Goal: Task Accomplishment & Management: Manage account settings

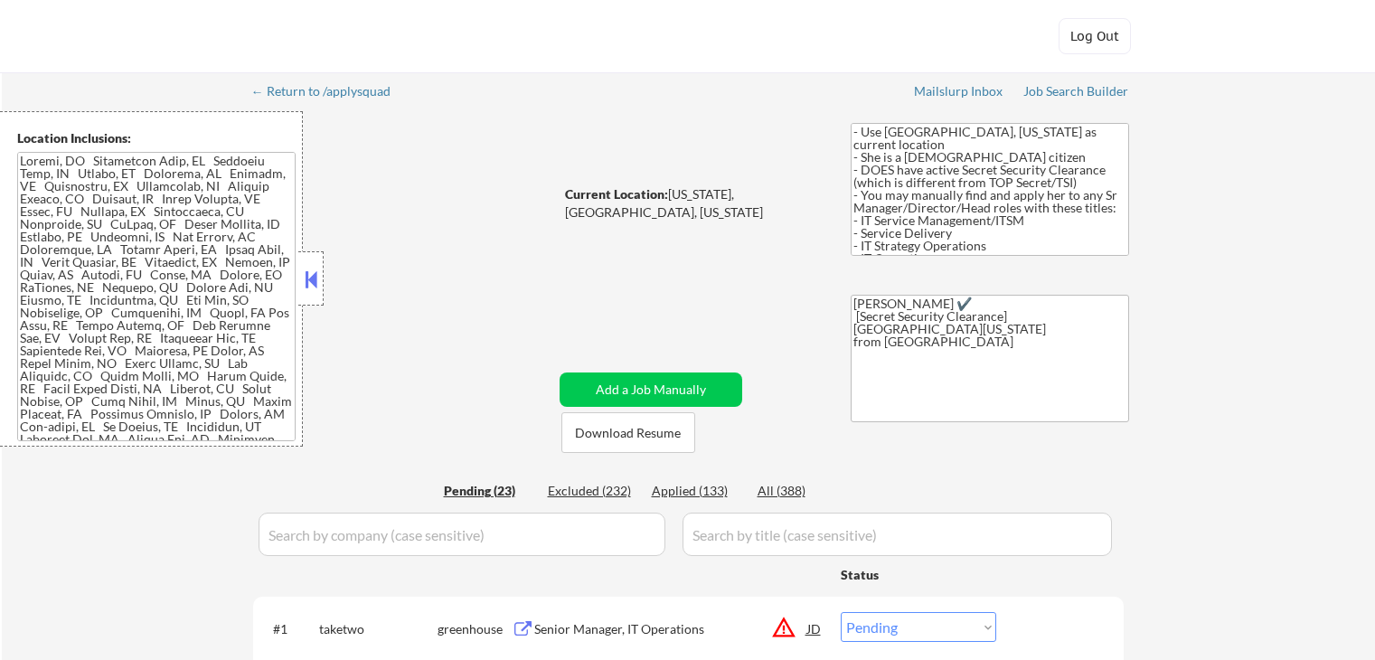
select select ""pending""
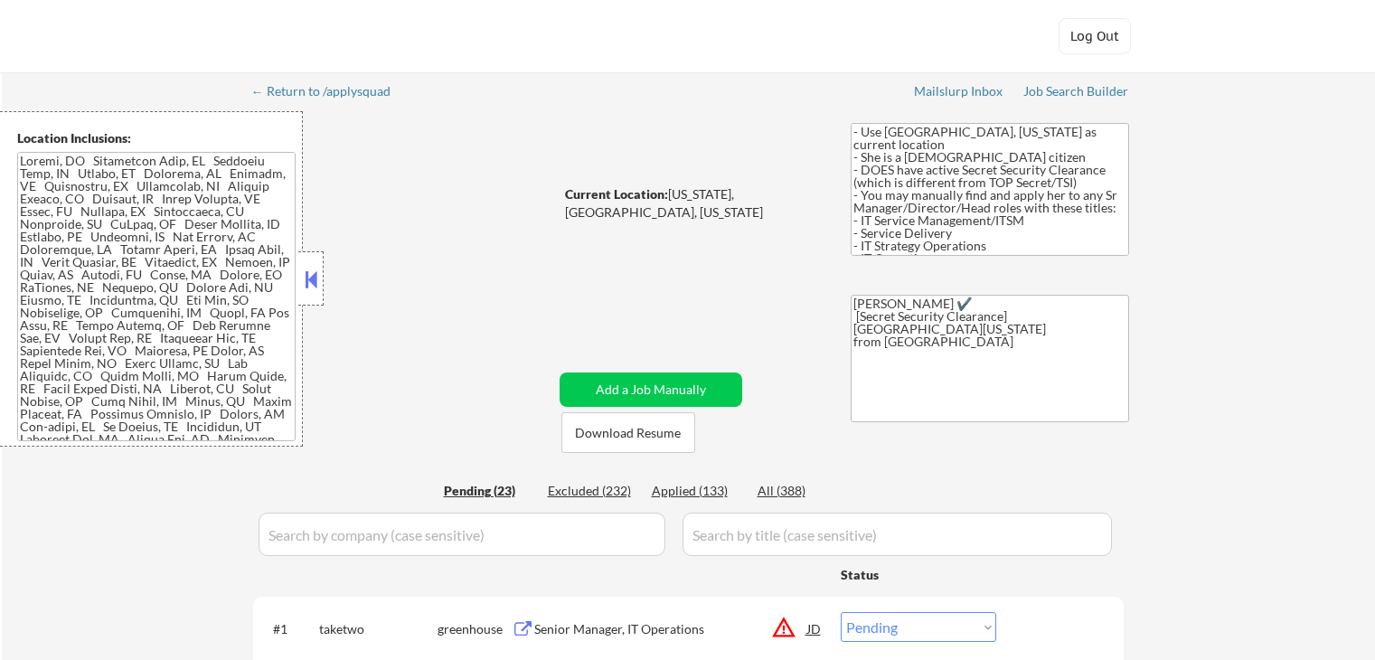
select select ""pending""
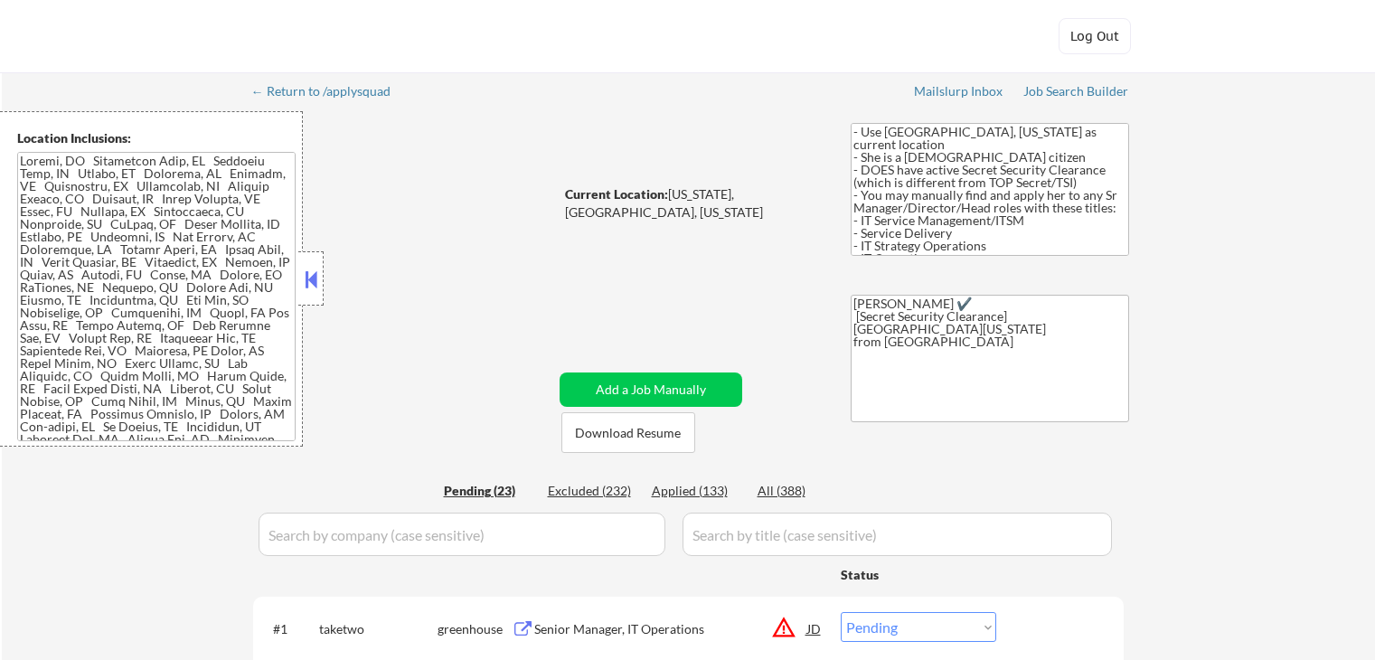
select select ""pending""
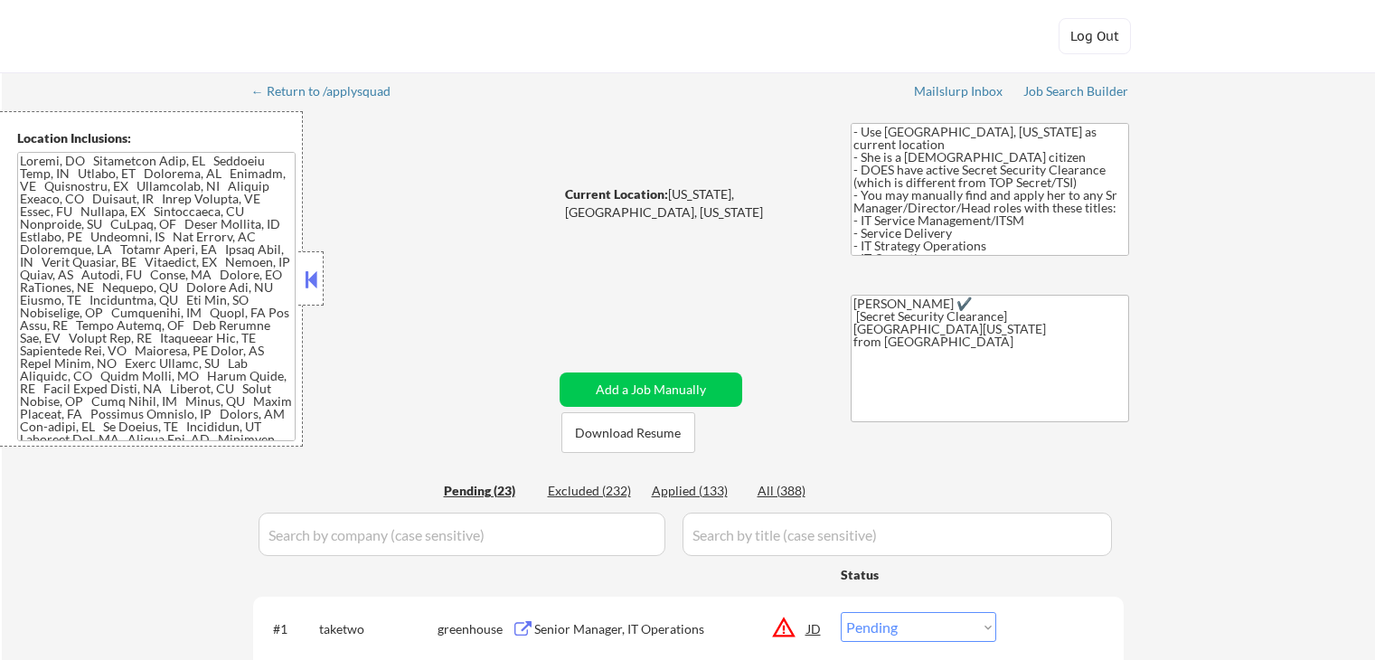
select select ""pending""
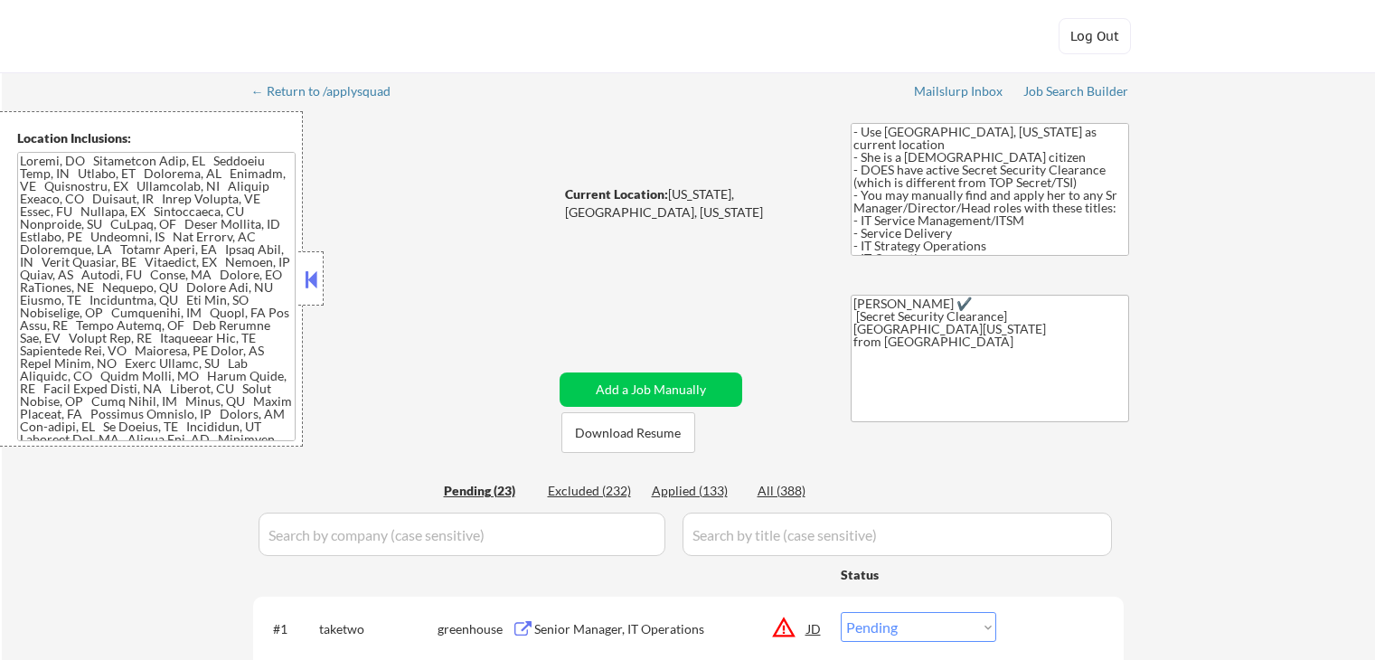
select select ""pending""
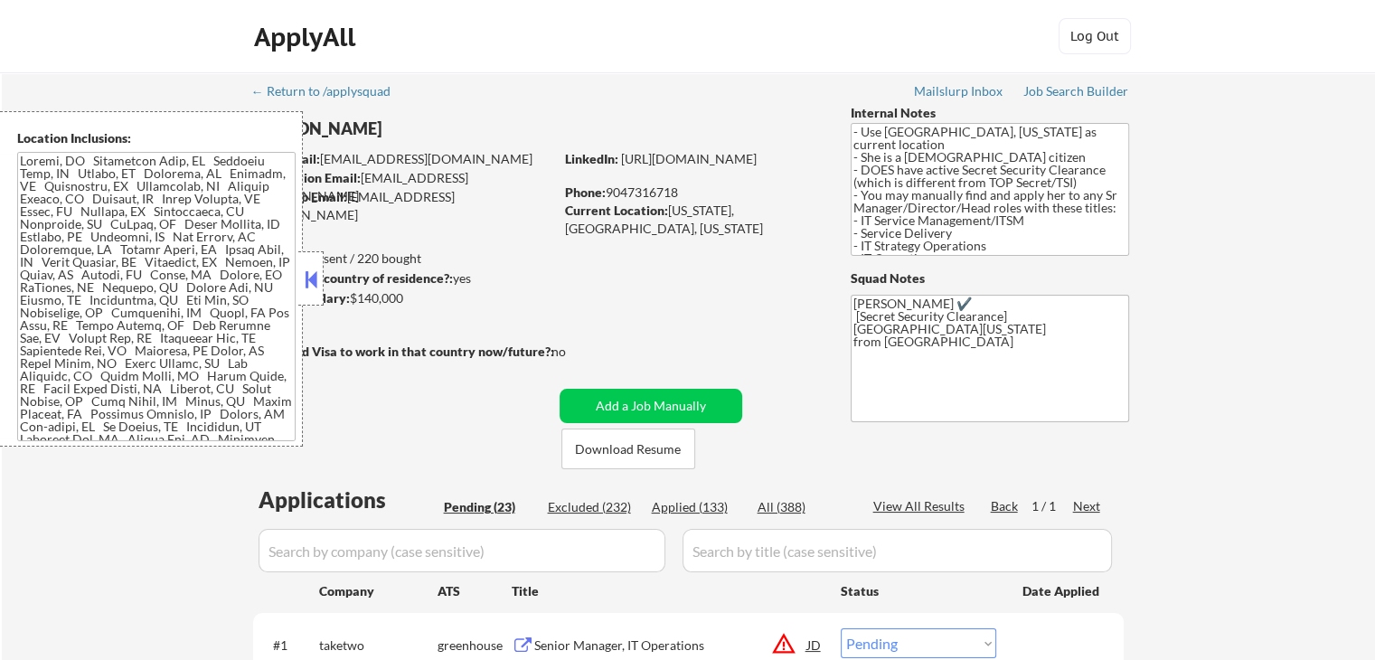
click at [327, 284] on strong "Can work in country of residence?:" at bounding box center [352, 277] width 201 height 15
click at [307, 276] on button at bounding box center [311, 279] width 20 height 27
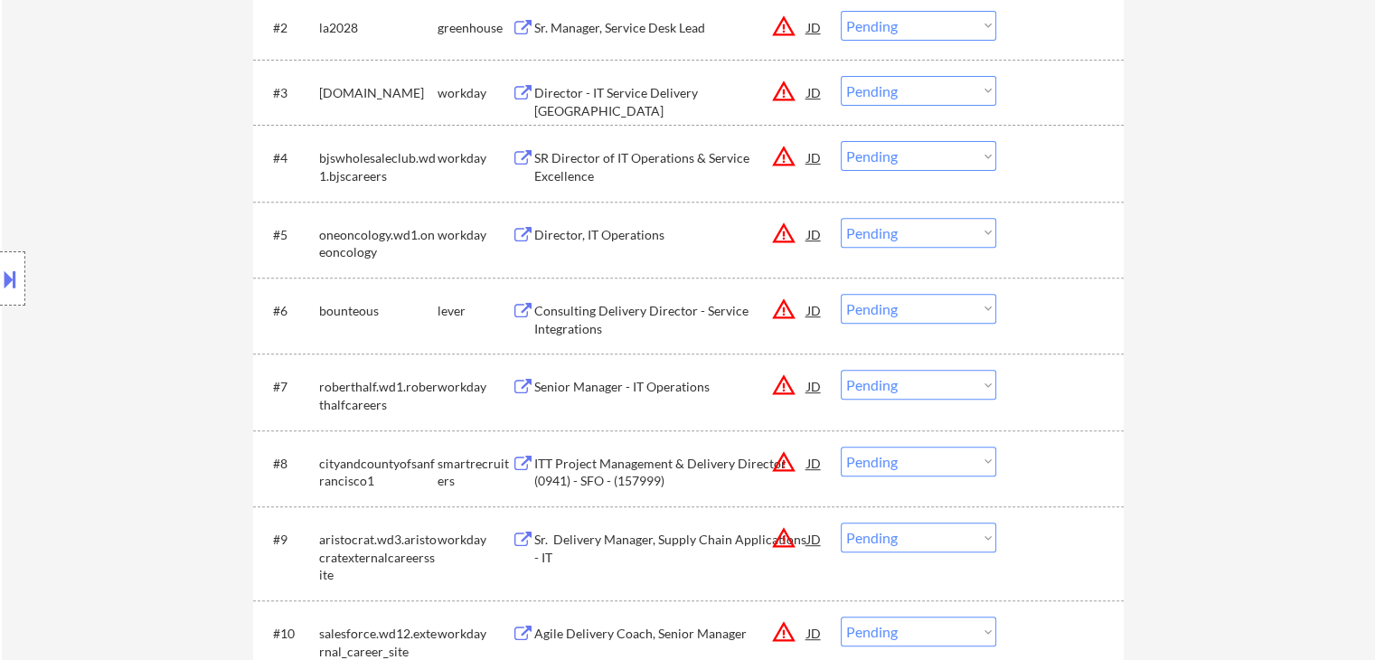
scroll to position [452, 0]
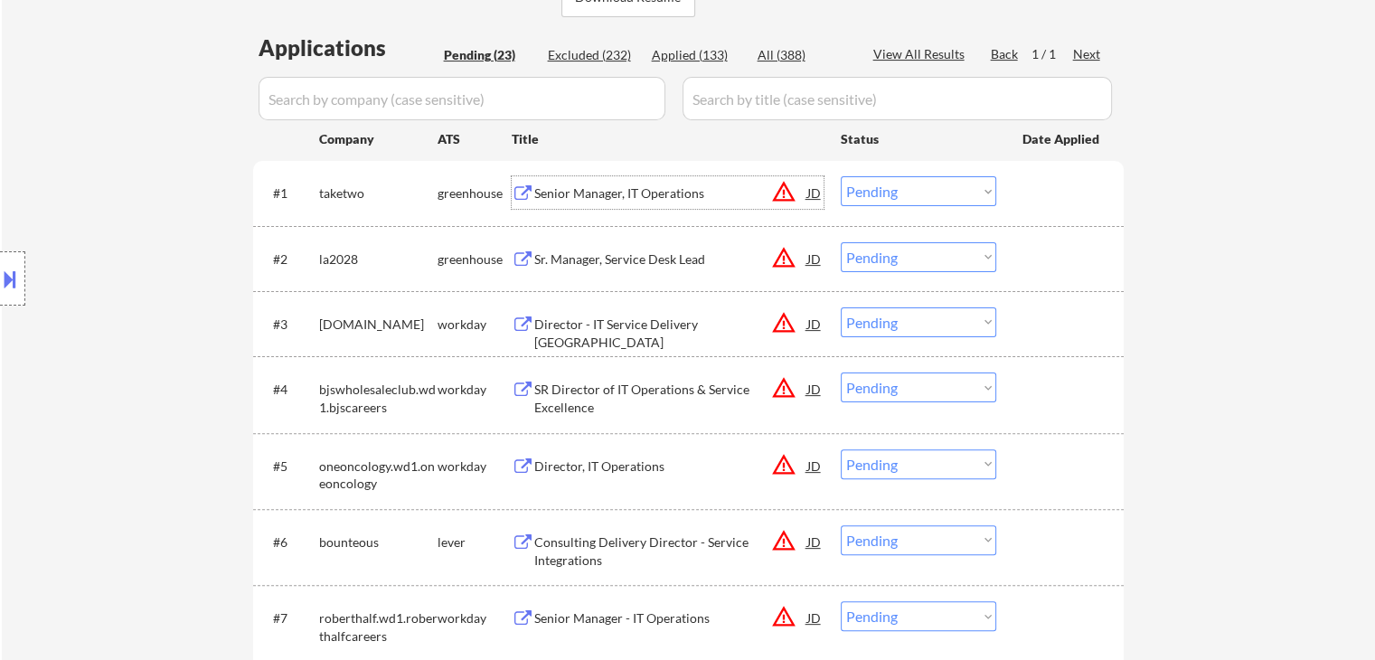
click at [660, 203] on div "Senior Manager, IT Operations" at bounding box center [670, 192] width 273 height 33
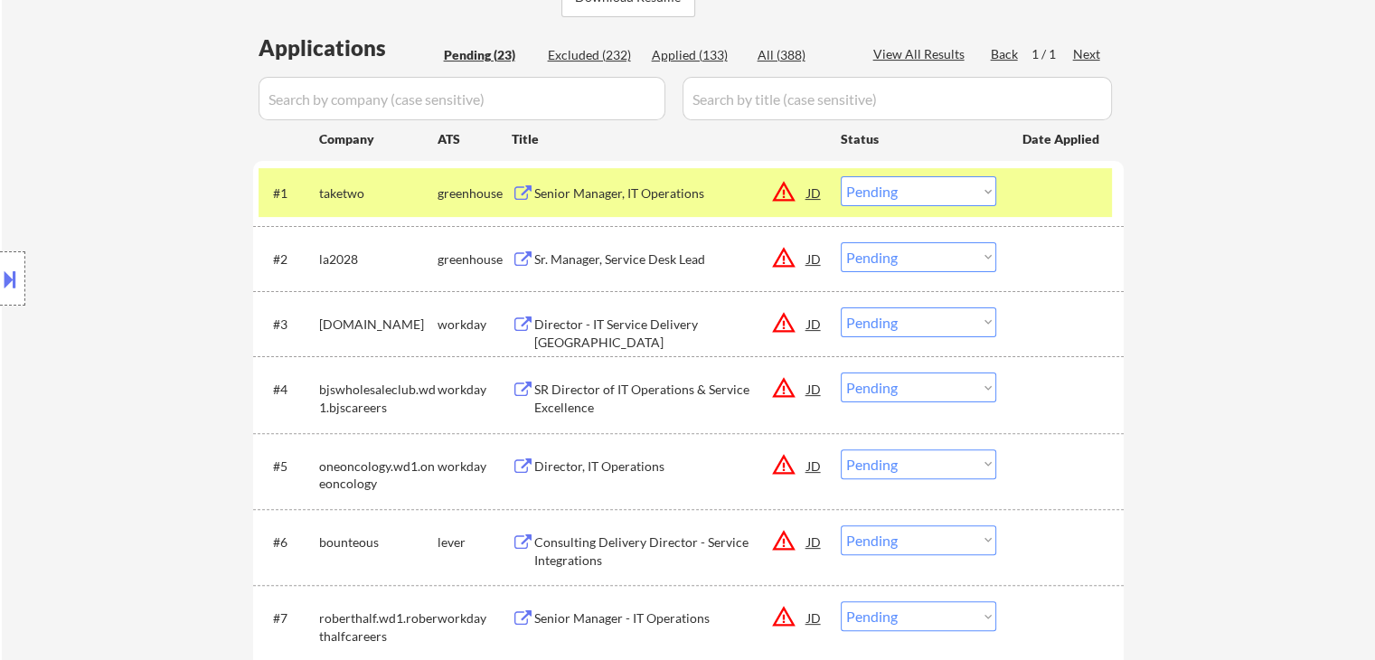
click at [10, 288] on button at bounding box center [10, 279] width 20 height 30
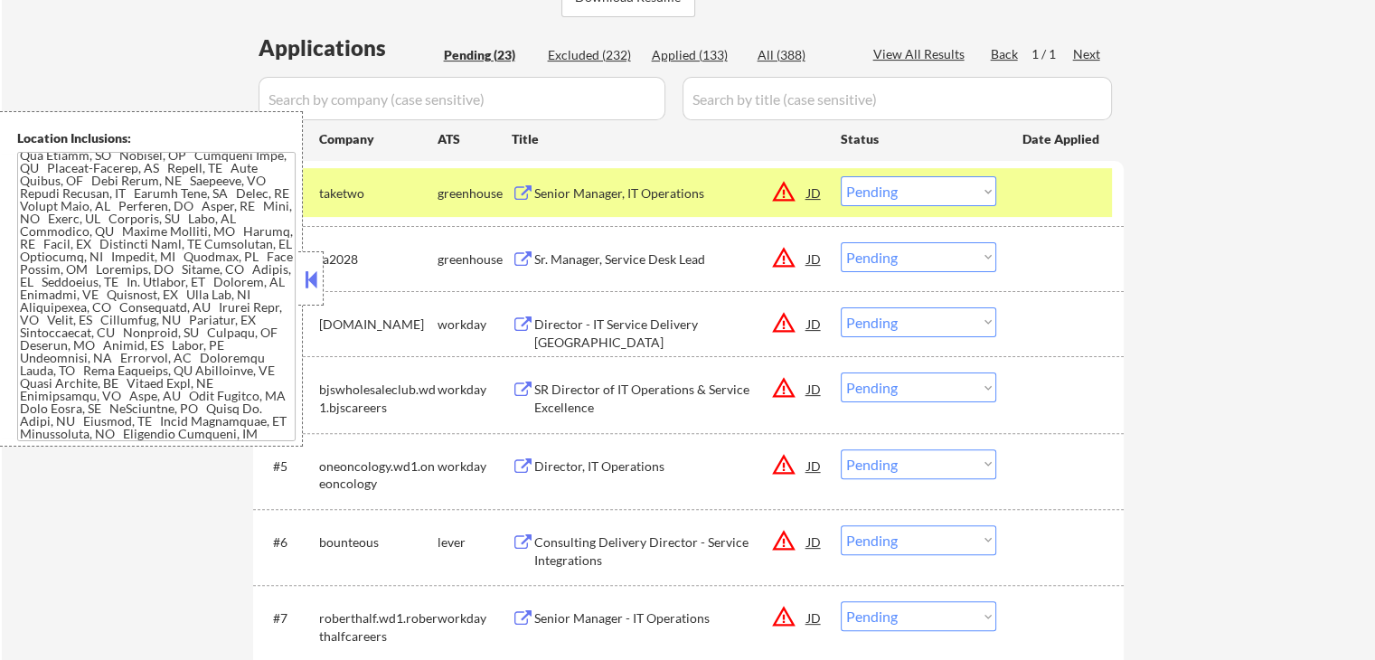
scroll to position [8964, 0]
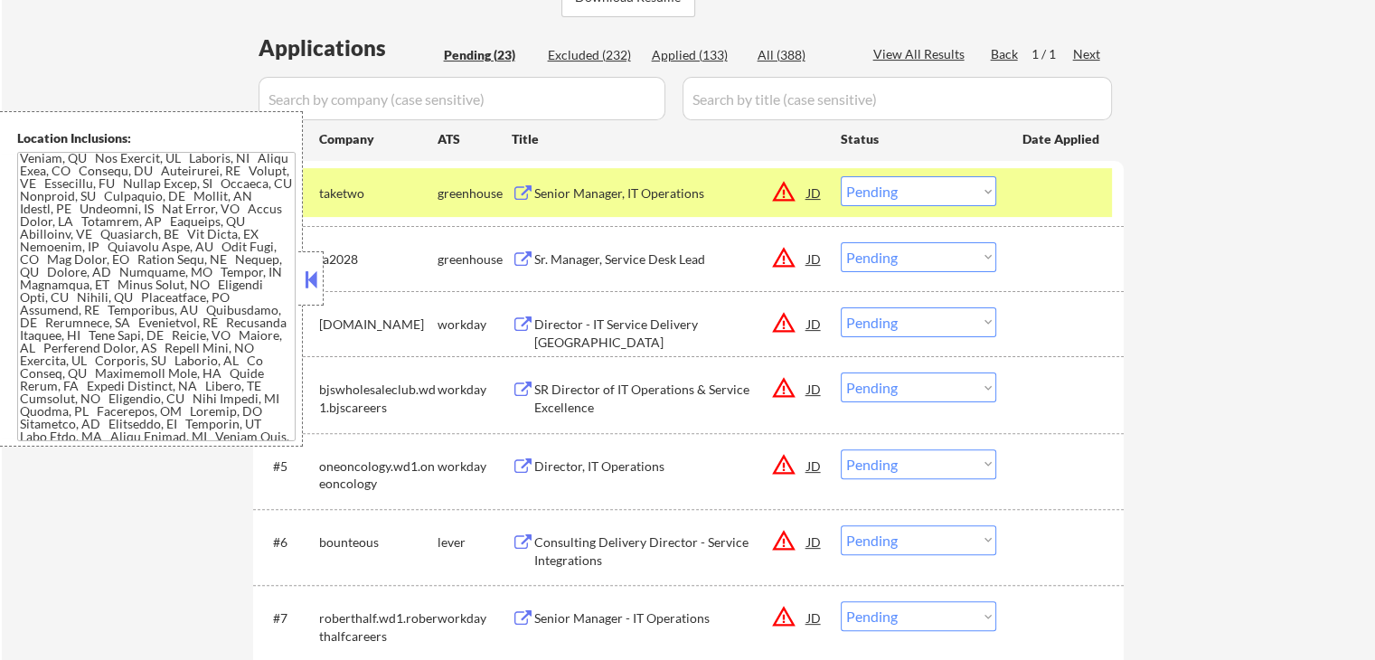
click at [316, 274] on button at bounding box center [311, 279] width 20 height 27
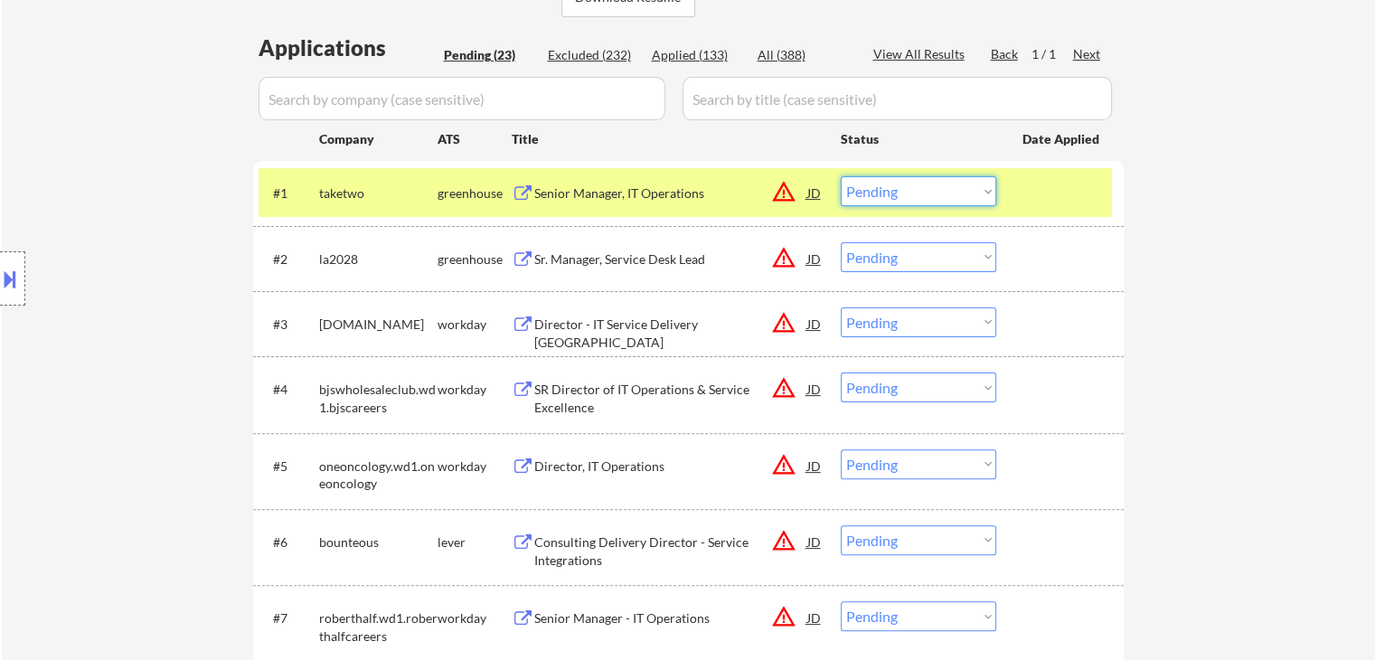
drag, startPoint x: 921, startPoint y: 195, endPoint x: 925, endPoint y: 204, distance: 9.7
click at [922, 196] on select "Choose an option... Pending Applied Excluded (Questions) Excluded (Expired) Exc…" at bounding box center [919, 191] width 156 height 30
click at [841, 176] on select "Choose an option... Pending Applied Excluded (Questions) Excluded (Expired) Exc…" at bounding box center [919, 191] width 156 height 30
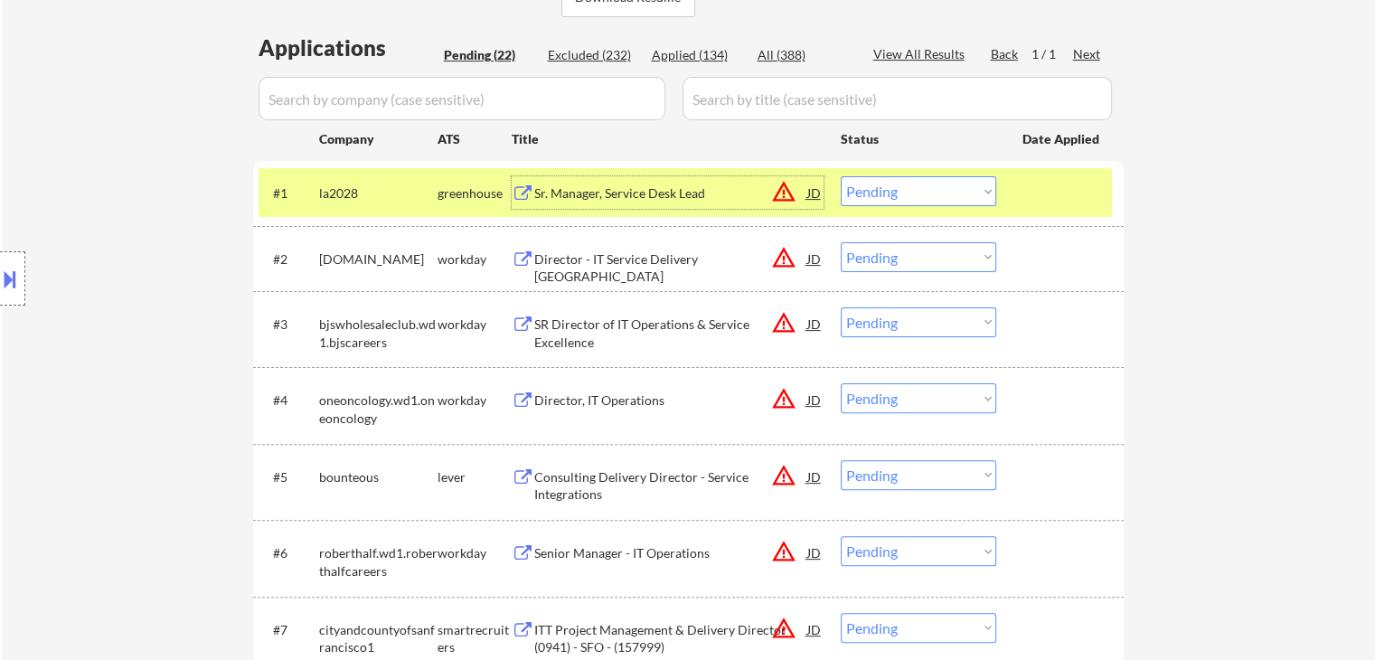
click at [604, 192] on div "Sr. Manager, Service Desk Lead" at bounding box center [670, 193] width 273 height 18
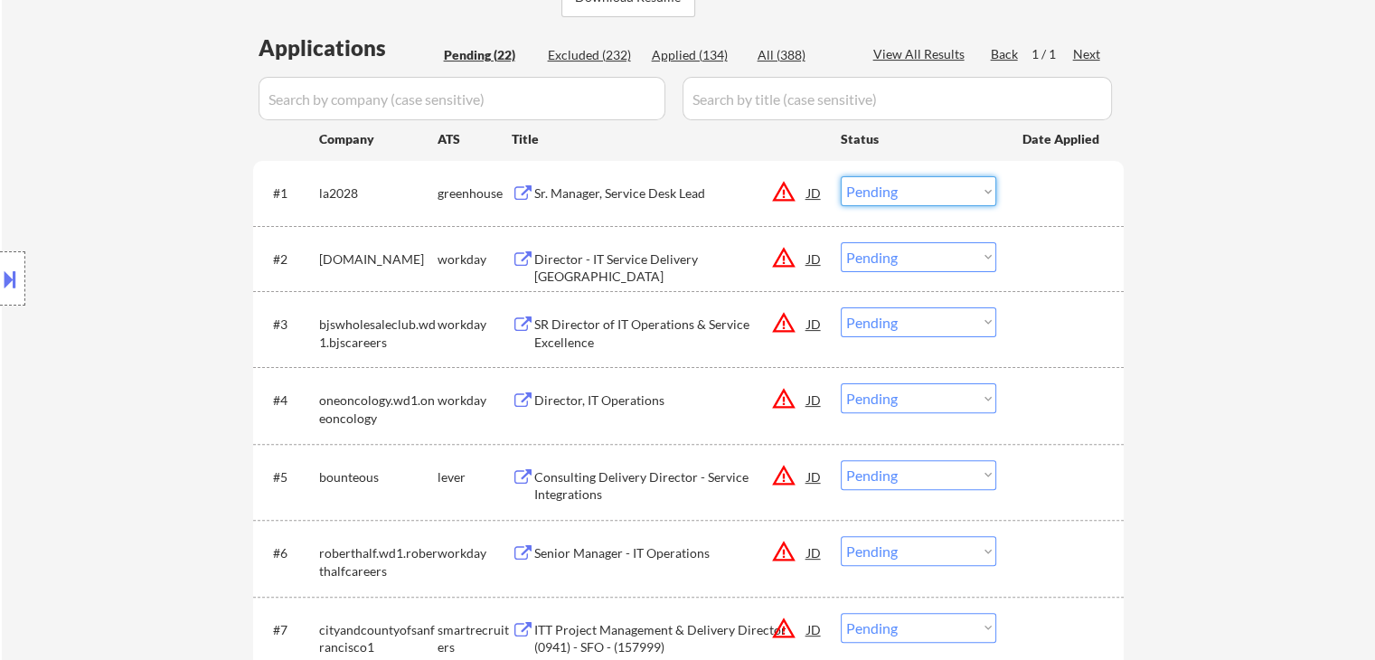
click at [907, 190] on select "Choose an option... Pending Applied Excluded (Questions) Excluded (Expired) Exc…" at bounding box center [919, 191] width 156 height 30
click at [841, 176] on select "Choose an option... Pending Applied Excluded (Questions) Excluded (Expired) Exc…" at bounding box center [919, 191] width 156 height 30
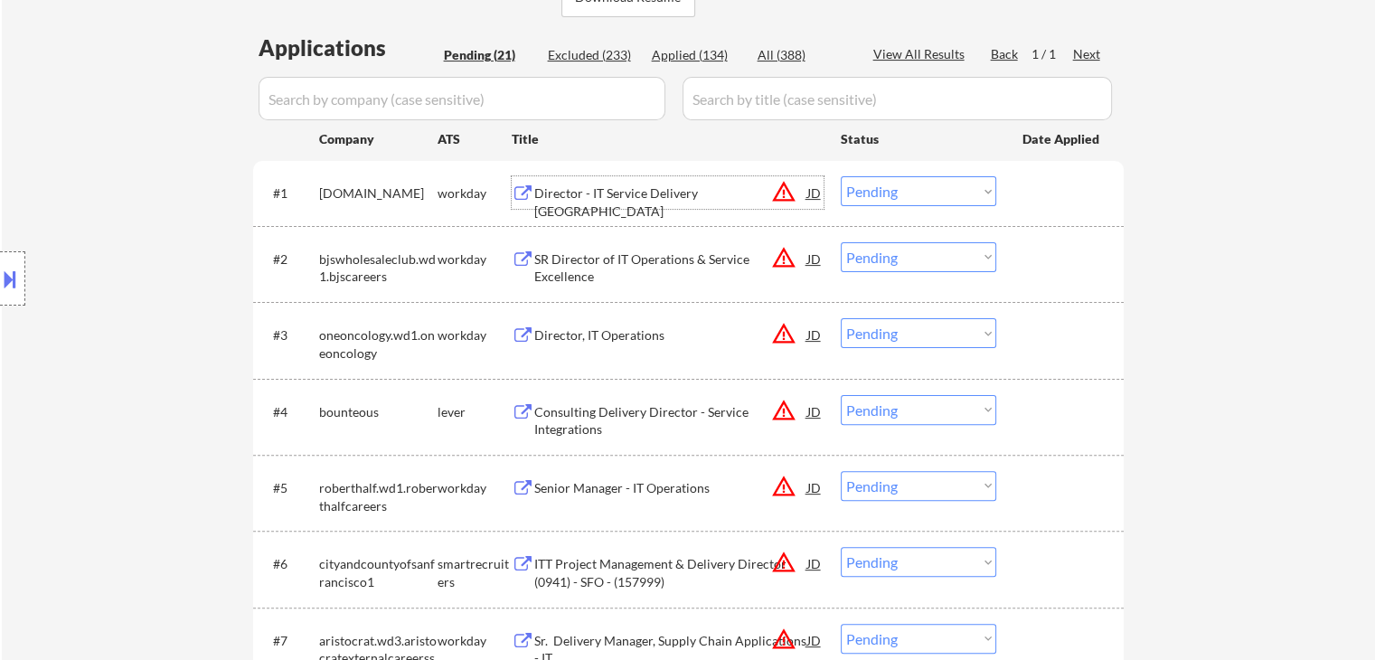
click at [667, 196] on div "Director - IT Service Delivery [GEOGRAPHIC_DATA]" at bounding box center [670, 201] width 273 height 35
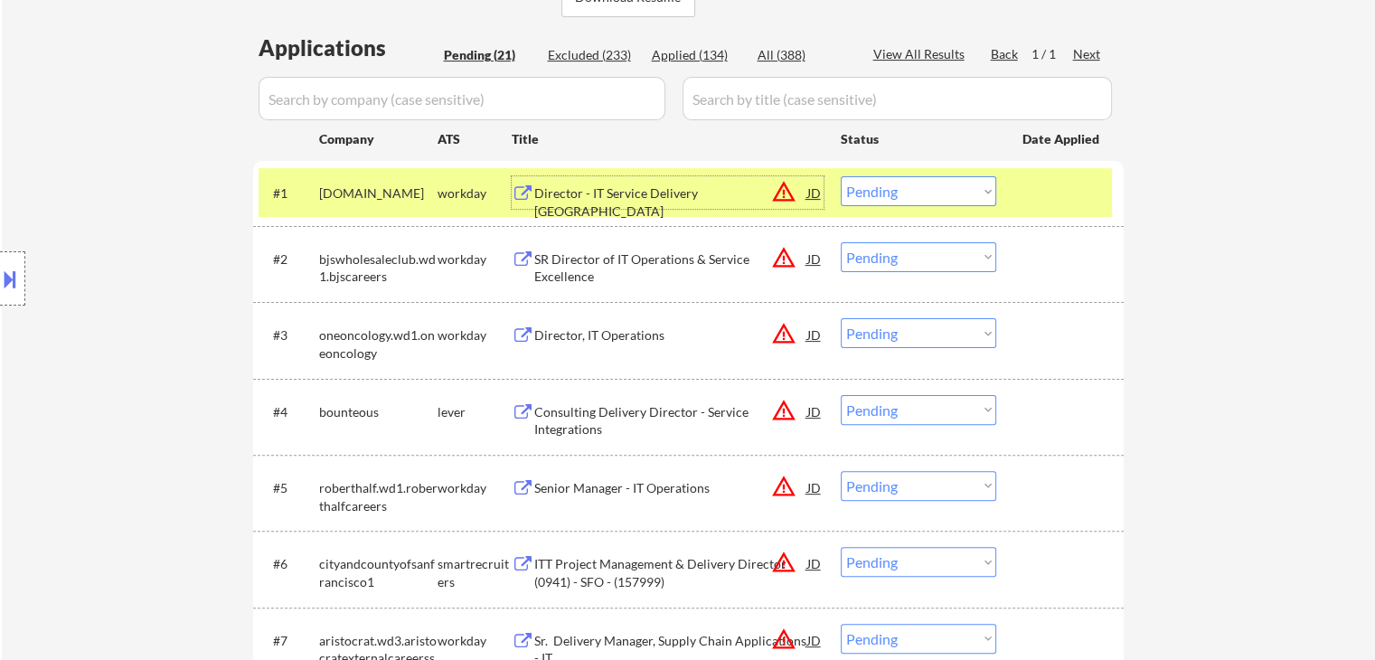
click at [914, 198] on select "Choose an option... Pending Applied Excluded (Questions) Excluded (Expired) Exc…" at bounding box center [919, 191] width 156 height 30
click at [841, 176] on select "Choose an option... Pending Applied Excluded (Questions) Excluded (Expired) Exc…" at bounding box center [919, 191] width 156 height 30
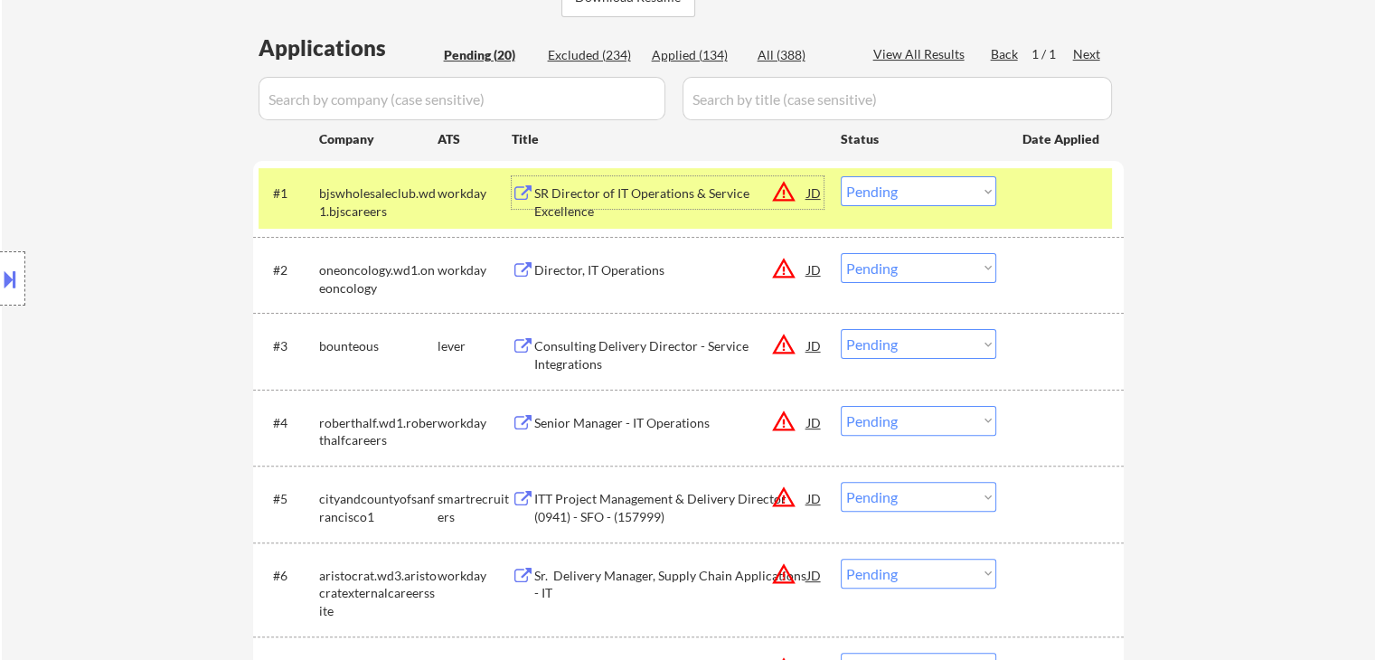
click at [698, 196] on div "SR Director of IT Operations & Service Excellence" at bounding box center [670, 201] width 273 height 35
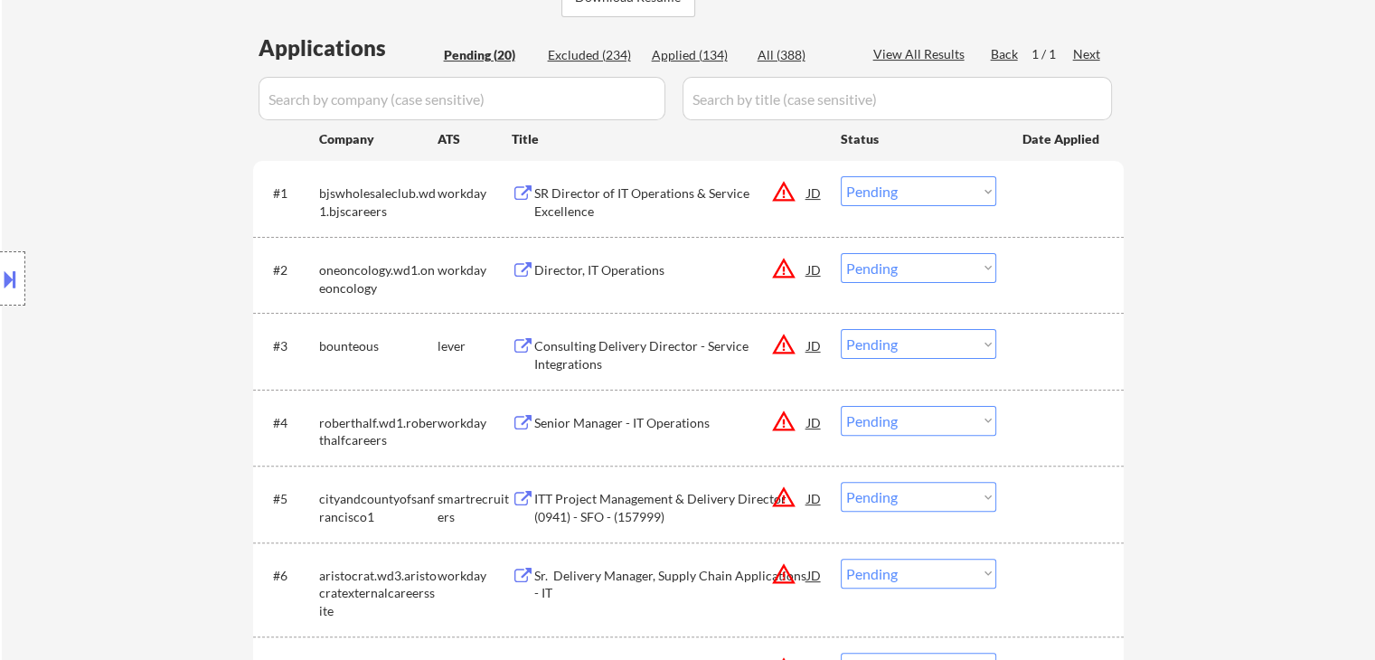
click at [30, 269] on div "Location Inclusions:" at bounding box center [162, 278] width 324 height 335
click at [16, 272] on button at bounding box center [10, 279] width 20 height 30
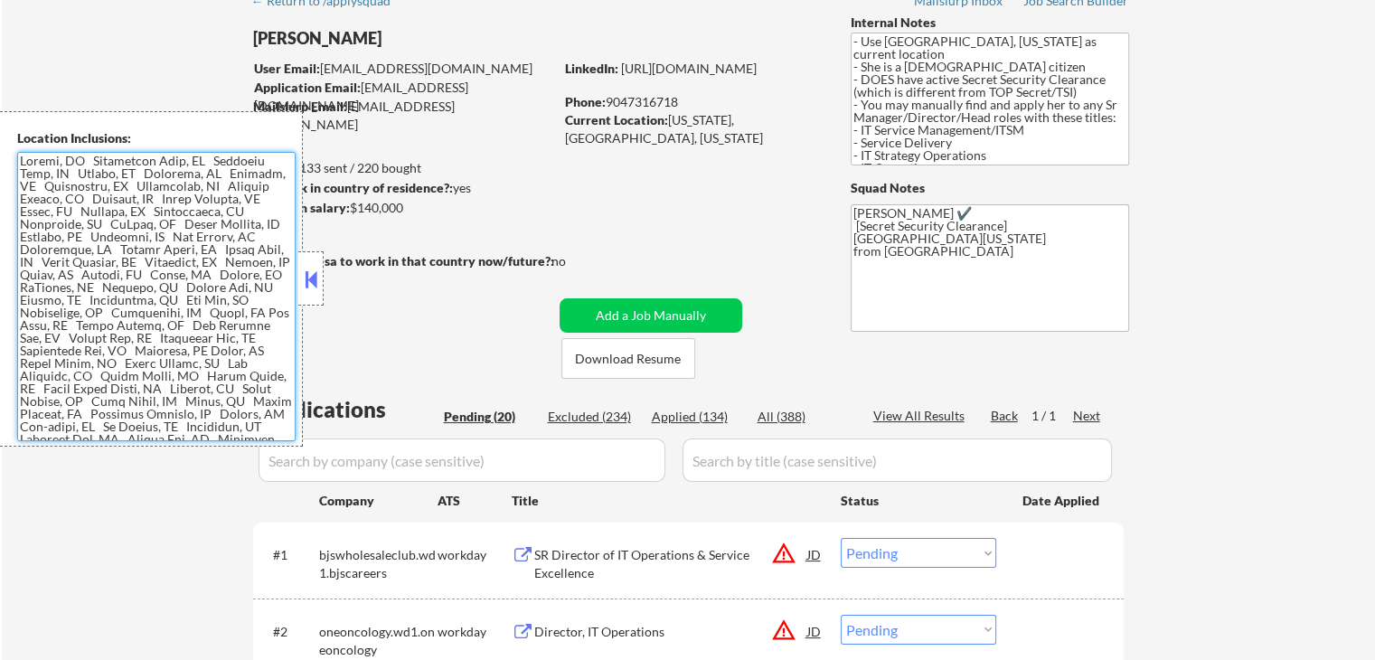
scroll to position [9501, 0]
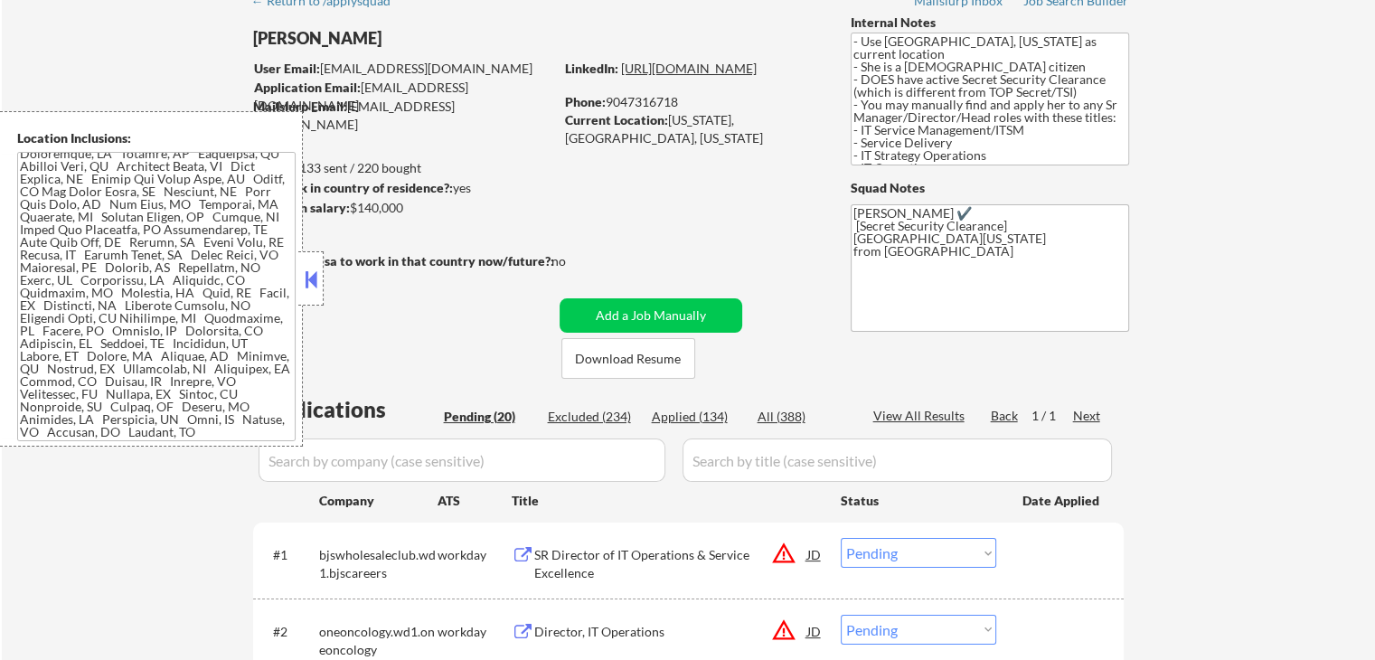
click at [684, 76] on link "[URL][DOMAIN_NAME]" at bounding box center [689, 68] width 136 height 15
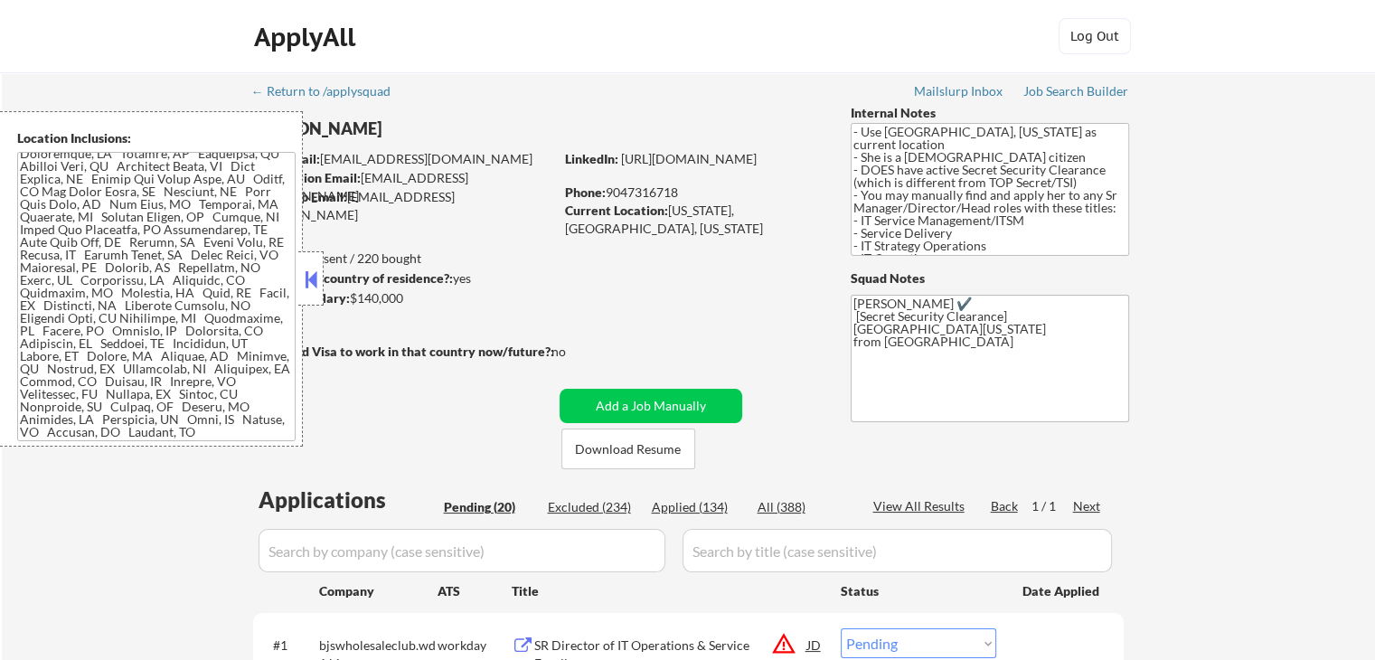
click at [315, 288] on button at bounding box center [311, 279] width 20 height 27
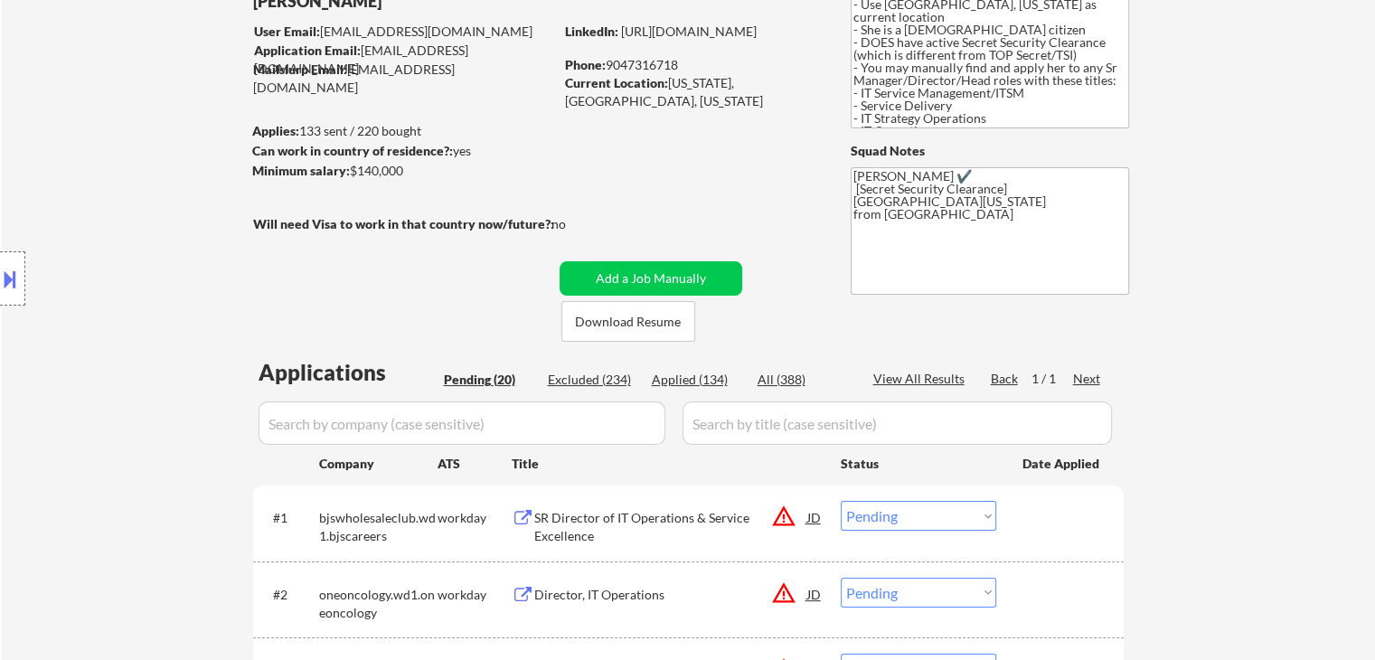
scroll to position [271, 0]
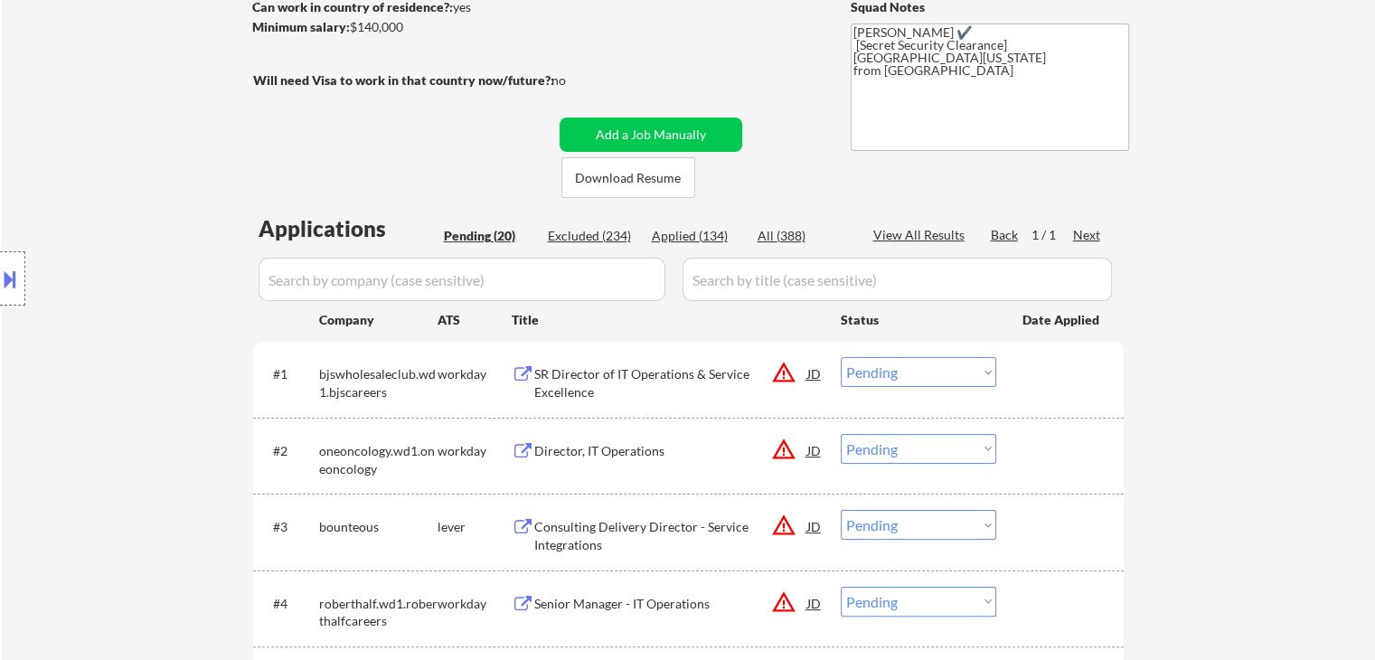
click at [904, 379] on select "Choose an option... Pending Applied Excluded (Questions) Excluded (Expired) Exc…" at bounding box center [919, 372] width 156 height 30
click at [841, 357] on select "Choose an option... Pending Applied Excluded (Questions) Excluded (Expired) Exc…" at bounding box center [919, 372] width 156 height 30
select select ""pending""
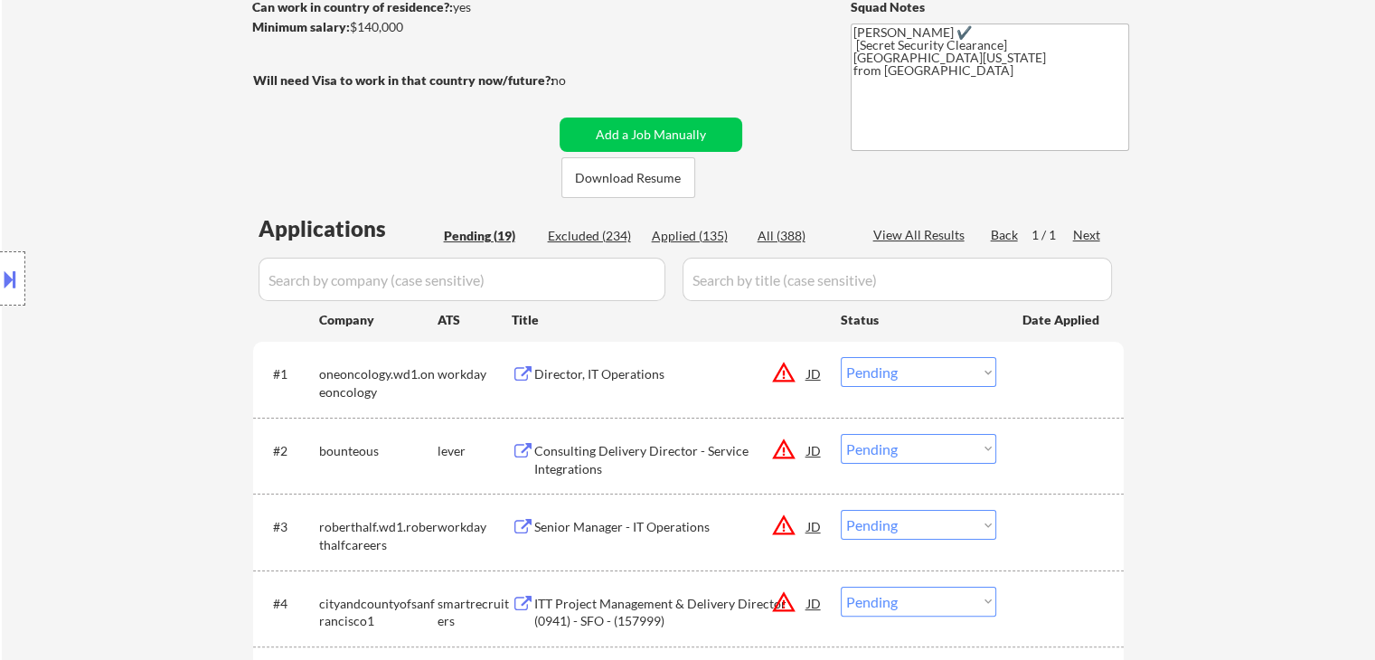
drag, startPoint x: 1222, startPoint y: 141, endPoint x: 1141, endPoint y: 62, distance: 113.2
